Goal: Transaction & Acquisition: Obtain resource

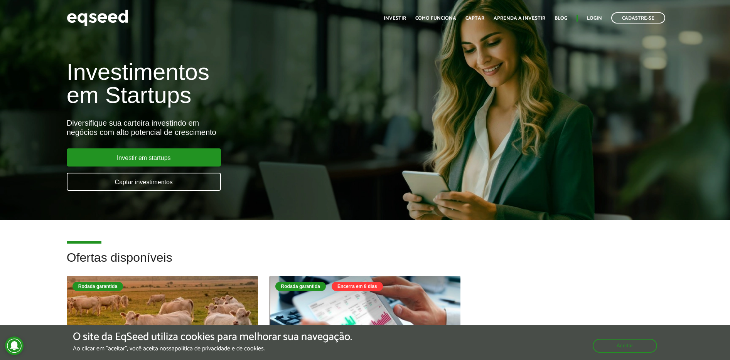
scroll to position [2, 0]
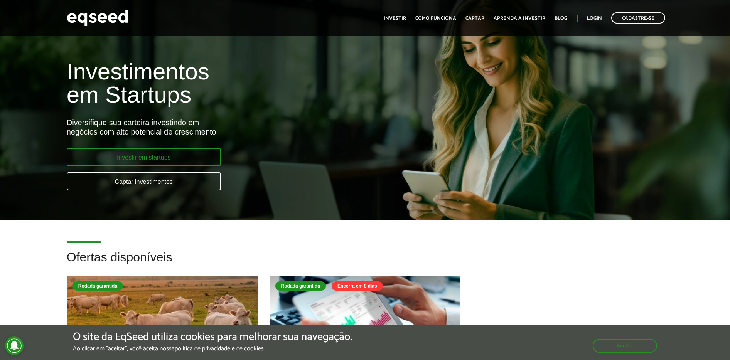
click at [143, 163] on link "Investir em startups" at bounding box center [144, 157] width 154 height 18
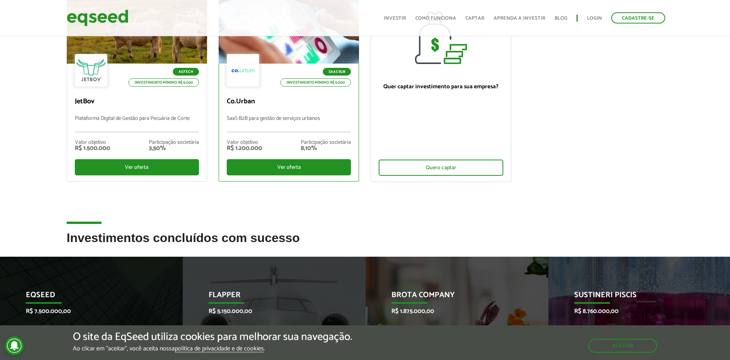
scroll to position [23, 0]
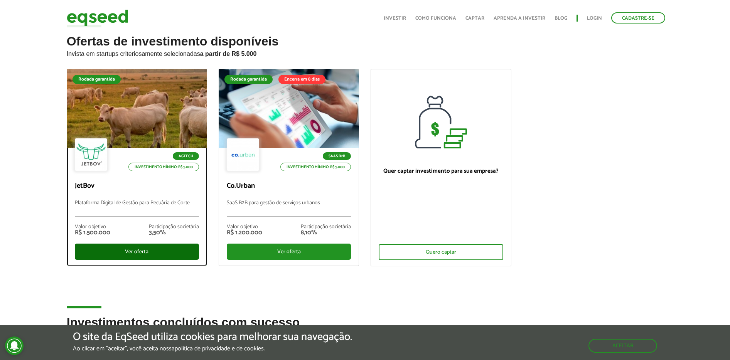
click at [141, 247] on div "Ver oferta" at bounding box center [137, 252] width 124 height 16
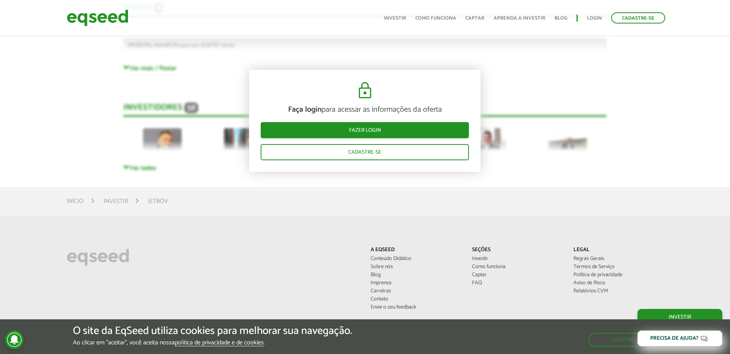
scroll to position [2263, 0]
